Goal: Task Accomplishment & Management: Complete application form

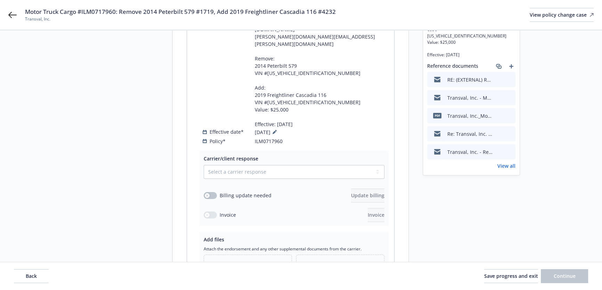
scroll to position [116, 0]
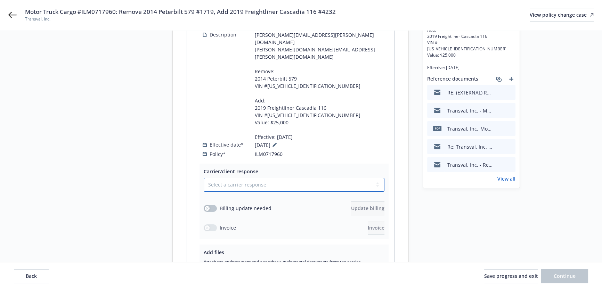
drag, startPoint x: 270, startPoint y: 157, endPoint x: 269, endPoint y: 163, distance: 6.6
click at [270, 178] on select "Select a carrier response Accepted Accepted with revision No endorsement needed…" at bounding box center [294, 185] width 181 height 14
drag, startPoint x: 281, startPoint y: 159, endPoint x: 281, endPoint y: 163, distance: 3.9
click at [281, 178] on select "Select a carrier response Accepted Accepted with revision No endorsement needed…" at bounding box center [294, 185] width 181 height 14
select select "ACCEPTED"
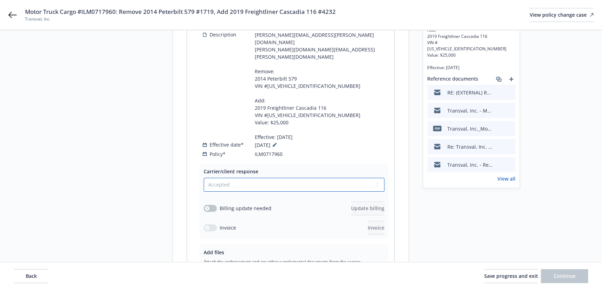
click at [204, 178] on select "Select a carrier response Accepted Accepted with revision No endorsement needed…" at bounding box center [294, 185] width 181 height 14
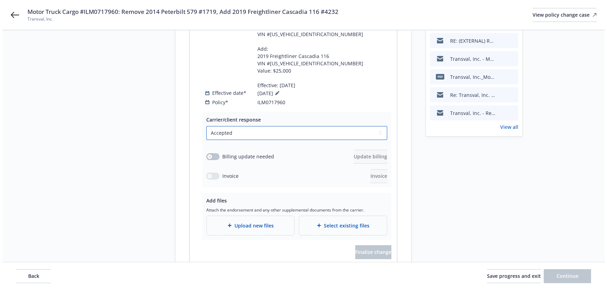
scroll to position [179, 0]
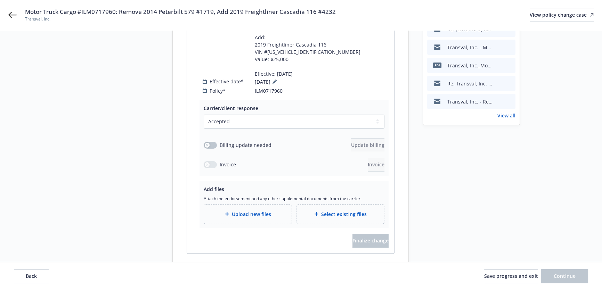
click at [255, 205] on div "Upload new files" at bounding box center [248, 214] width 88 height 19
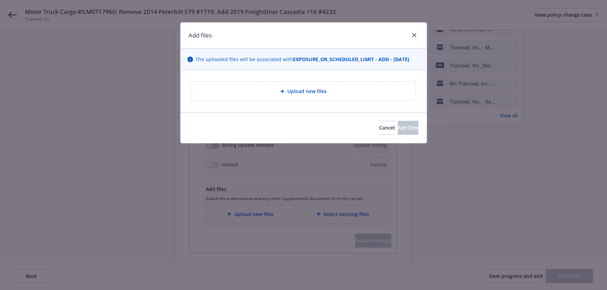
click at [293, 84] on div "Upload new files" at bounding box center [303, 91] width 223 height 19
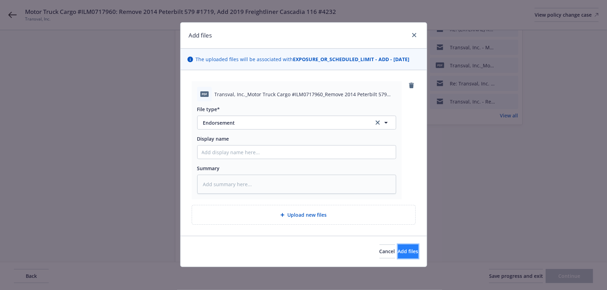
click at [407, 256] on button "Add files" at bounding box center [408, 252] width 21 height 14
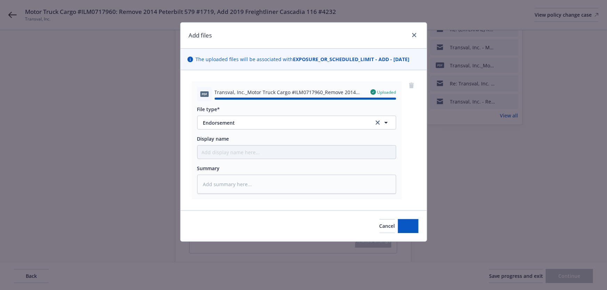
type textarea "x"
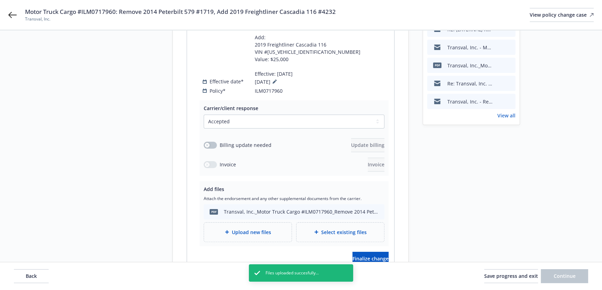
click at [372, 243] on div "Carrier/client response Select a carrier response Accepted Accepted with revisi…" at bounding box center [290, 185] width 207 height 171
click at [372, 252] on button "Finalize change" at bounding box center [370, 259] width 36 height 14
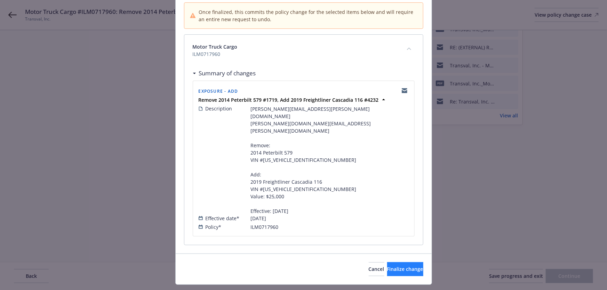
scroll to position [71, 0]
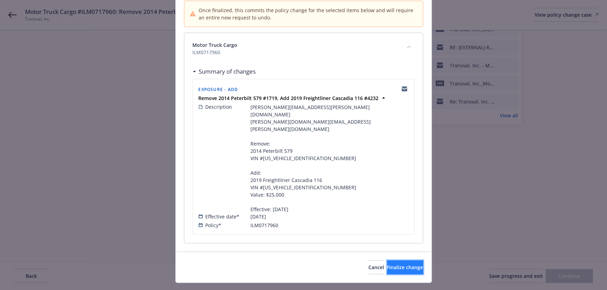
click at [395, 264] on span "Finalize change" at bounding box center [405, 267] width 36 height 7
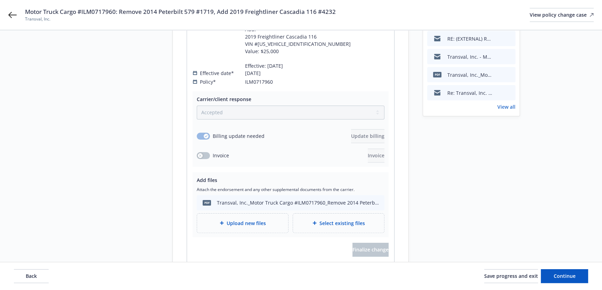
scroll to position [197, 0]
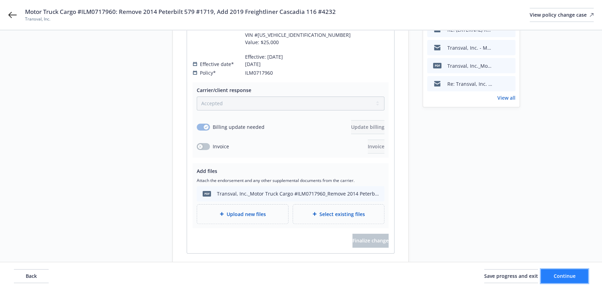
click at [556, 272] on button "Continue" at bounding box center [564, 276] width 47 height 14
